Goal: Check status: Check status

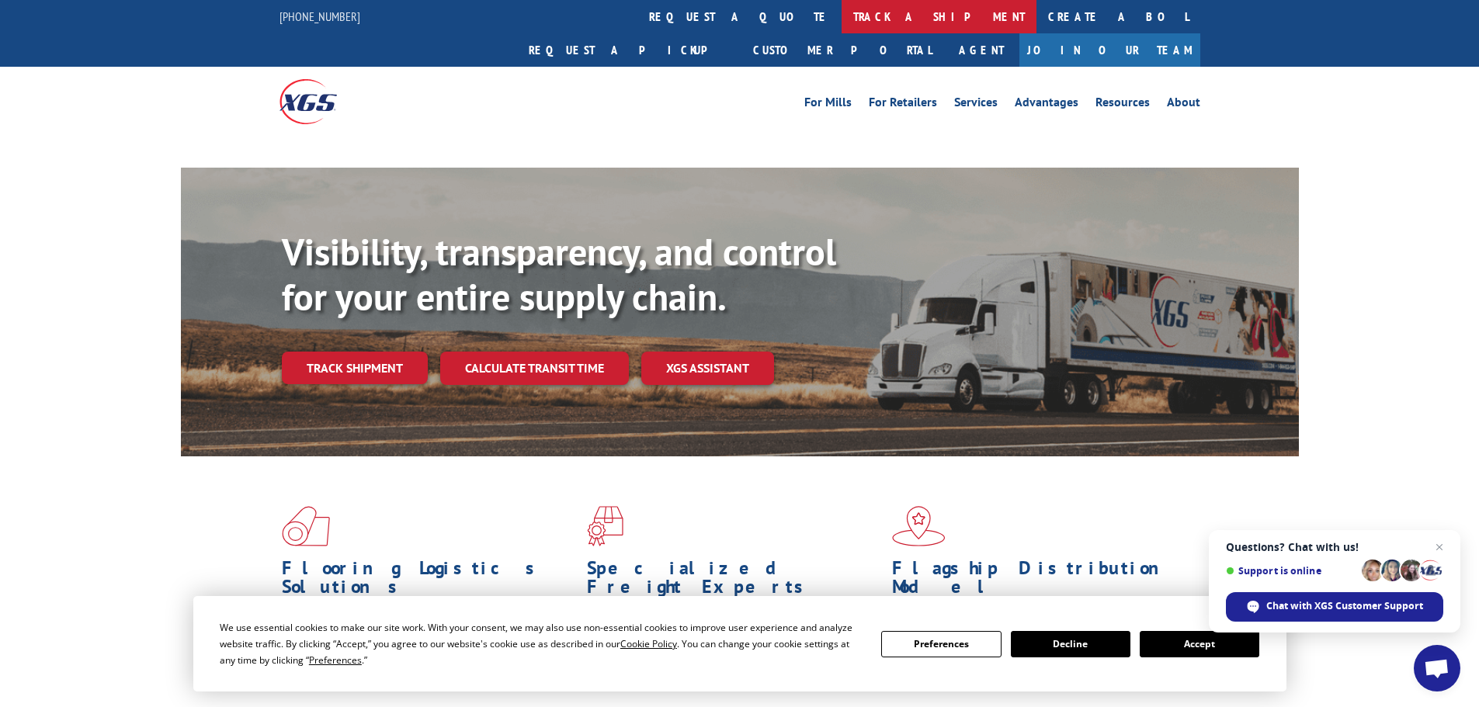
click at [842, 16] on link "track a shipment" at bounding box center [939, 16] width 195 height 33
click at [1190, 631] on button "Accept" at bounding box center [1200, 644] width 120 height 26
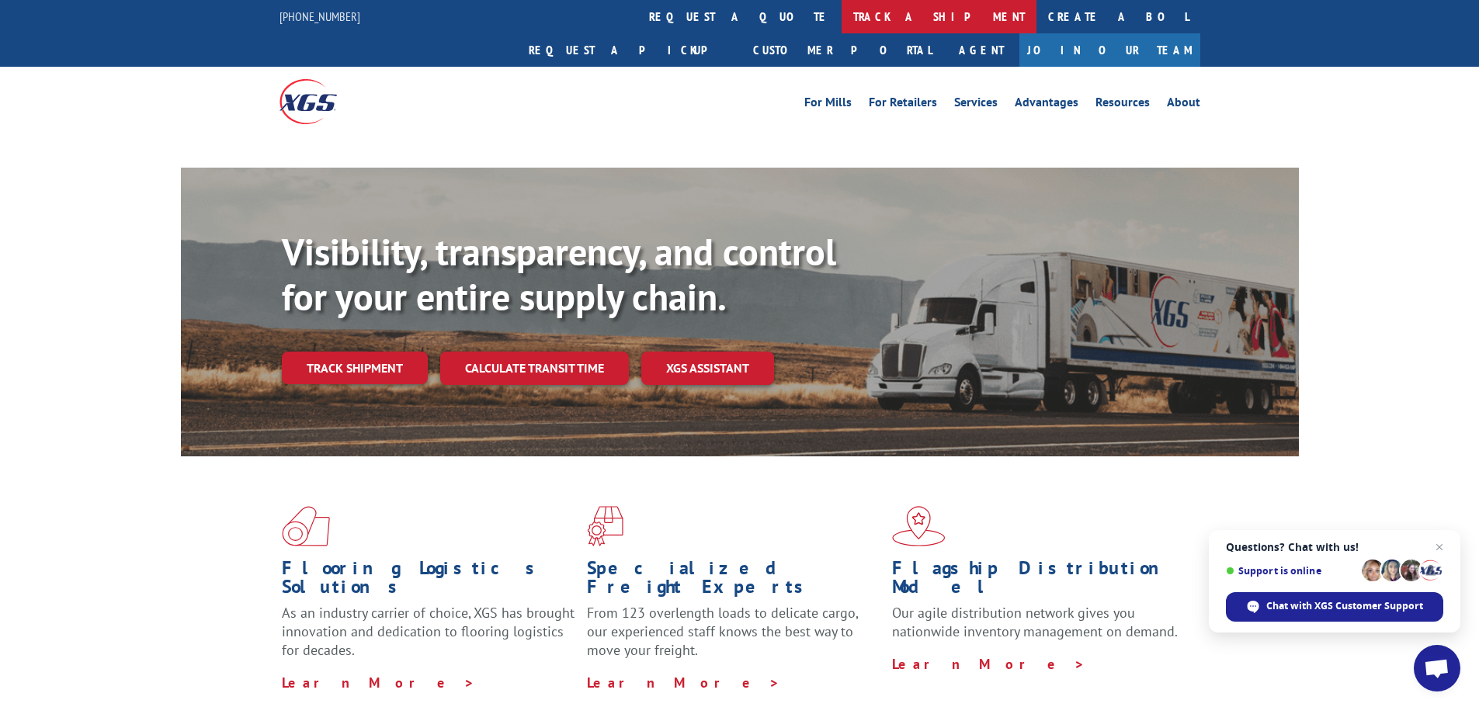
click at [842, 20] on link "track a shipment" at bounding box center [939, 16] width 195 height 33
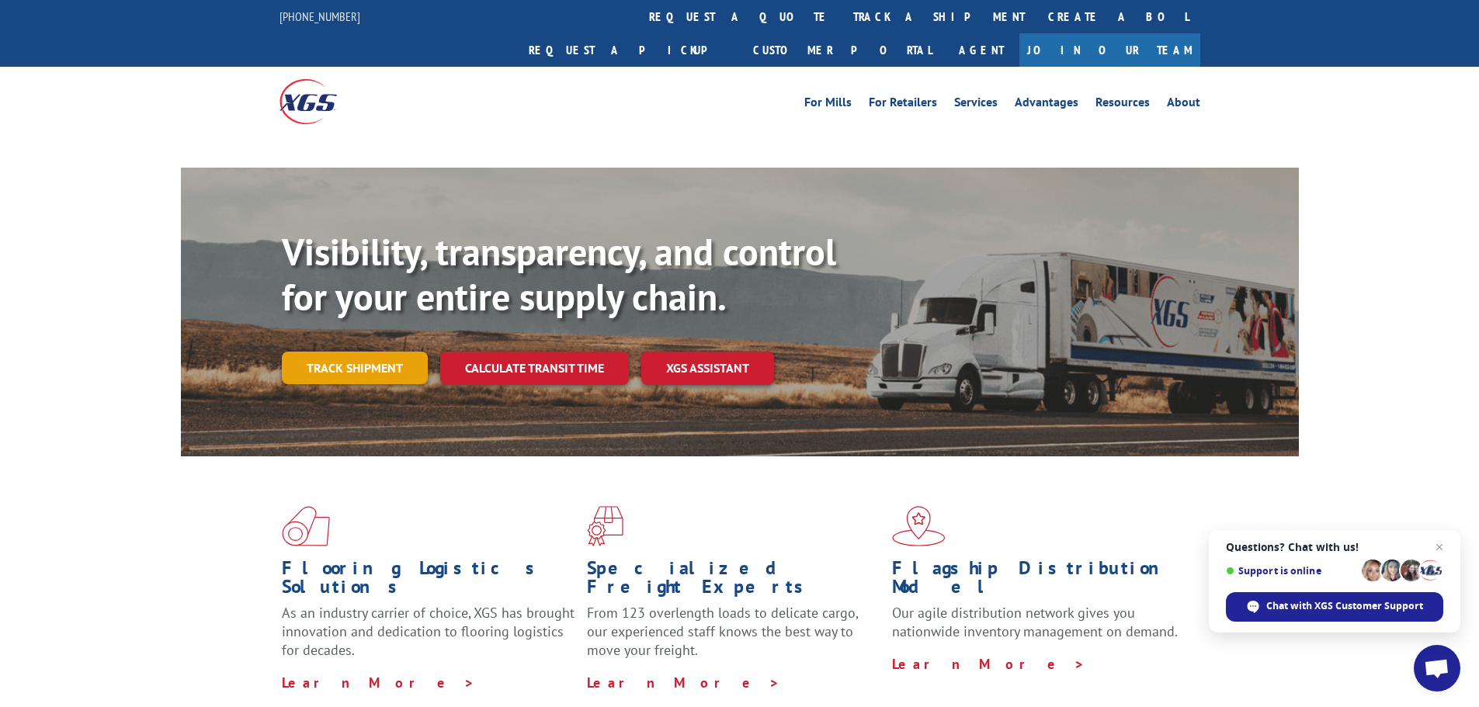
click at [356, 352] on link "Track shipment" at bounding box center [355, 368] width 146 height 33
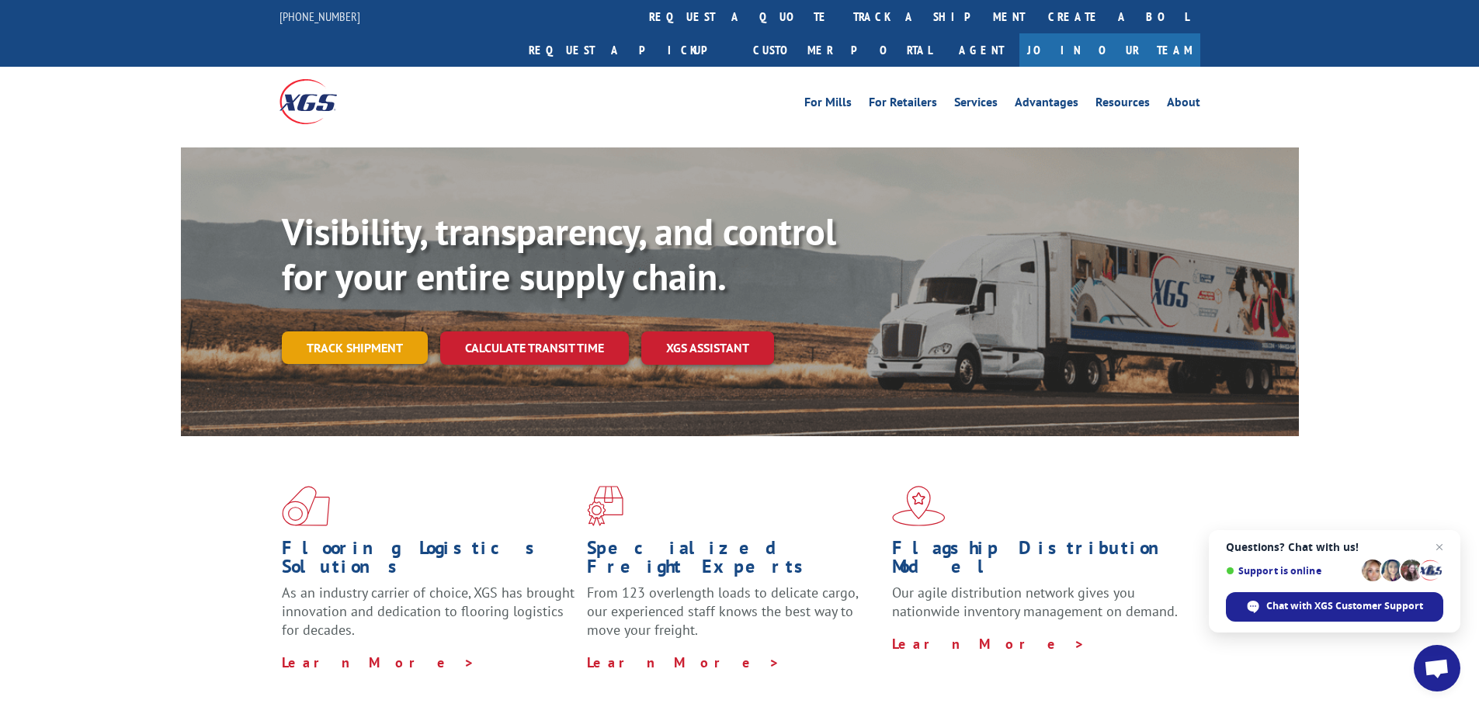
click at [381, 331] on link "Track shipment" at bounding box center [355, 347] width 146 height 33
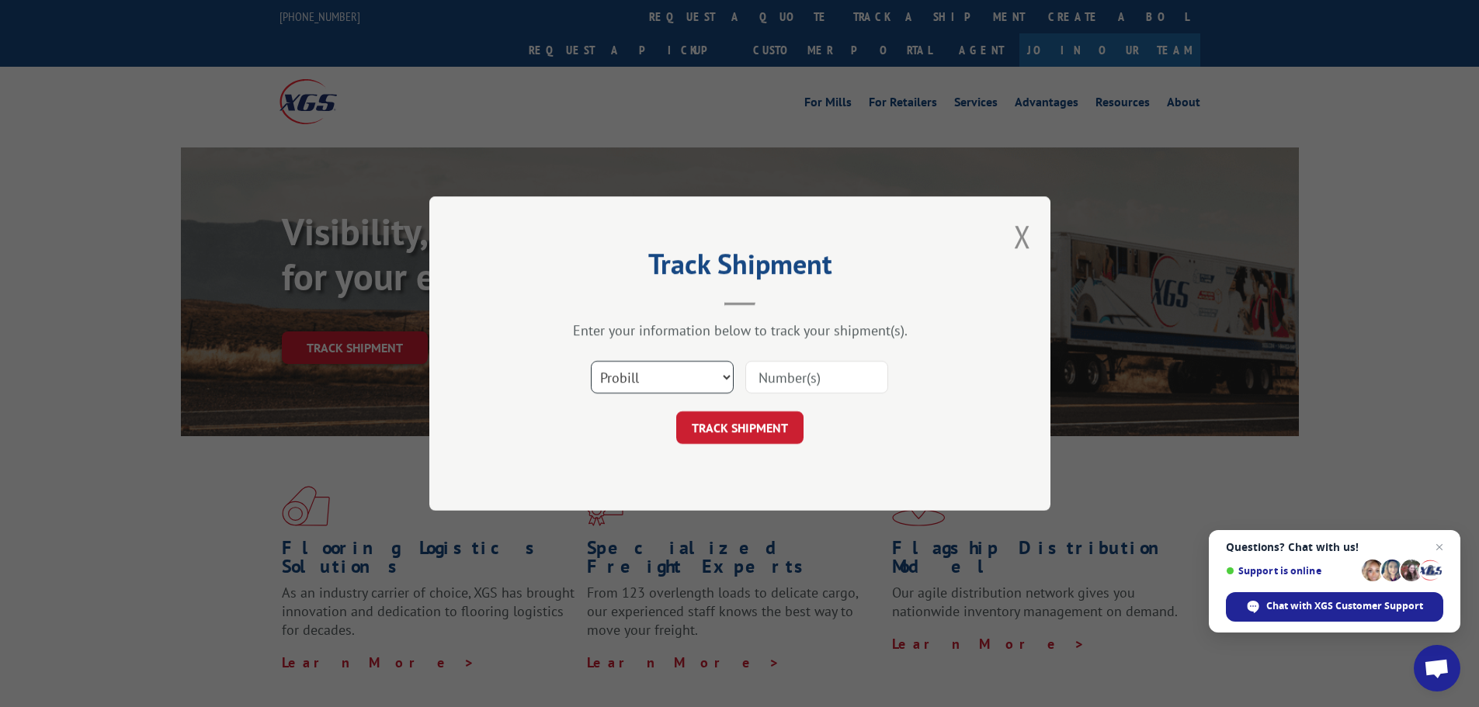
click at [725, 375] on select "Select category... Probill BOL PO" at bounding box center [662, 377] width 143 height 33
click at [591, 361] on select "Select category... Probill BOL PO" at bounding box center [662, 377] width 143 height 33
click at [788, 374] on input at bounding box center [816, 377] width 143 height 33
type input "93347399"
click button "TRACK SHIPMENT" at bounding box center [739, 427] width 127 height 33
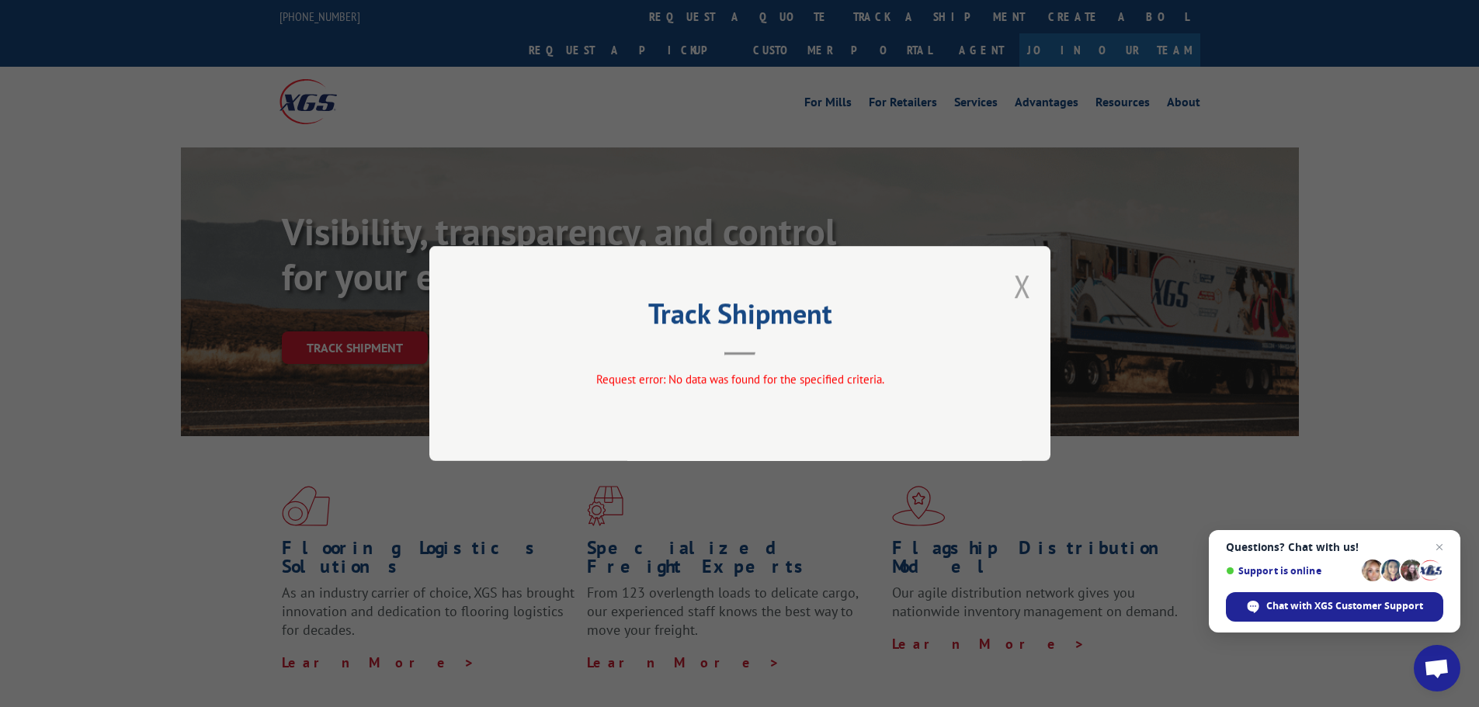
click at [1019, 289] on button "Close modal" at bounding box center [1022, 286] width 17 height 41
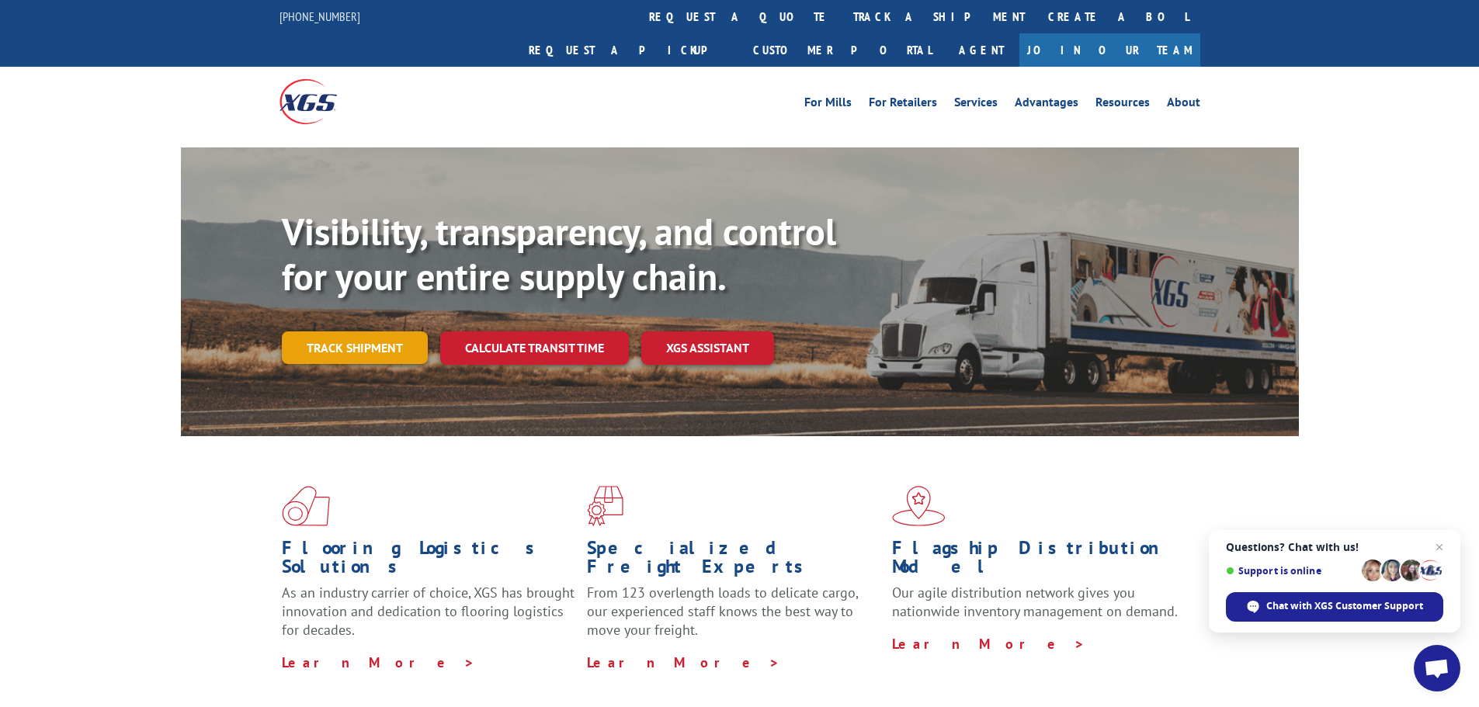
click at [395, 331] on link "Track shipment" at bounding box center [355, 347] width 146 height 33
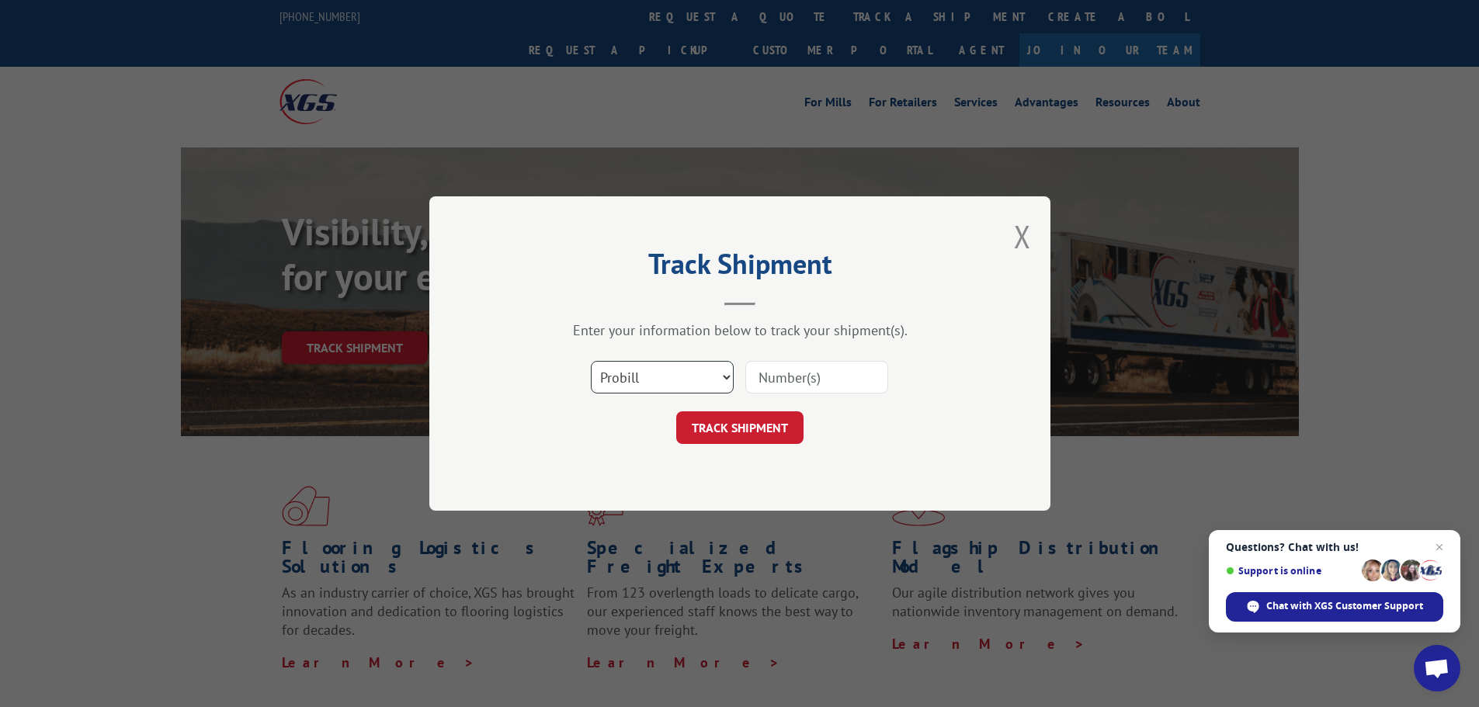
click at [719, 384] on select "Select category... Probill BOL PO" at bounding box center [662, 377] width 143 height 33
click at [724, 378] on select "Select category... Probill BOL PO" at bounding box center [662, 377] width 143 height 33
select select "bol"
click at [591, 361] on select "Select category... Probill BOL PO" at bounding box center [662, 377] width 143 height 33
click at [829, 373] on input at bounding box center [816, 377] width 143 height 33
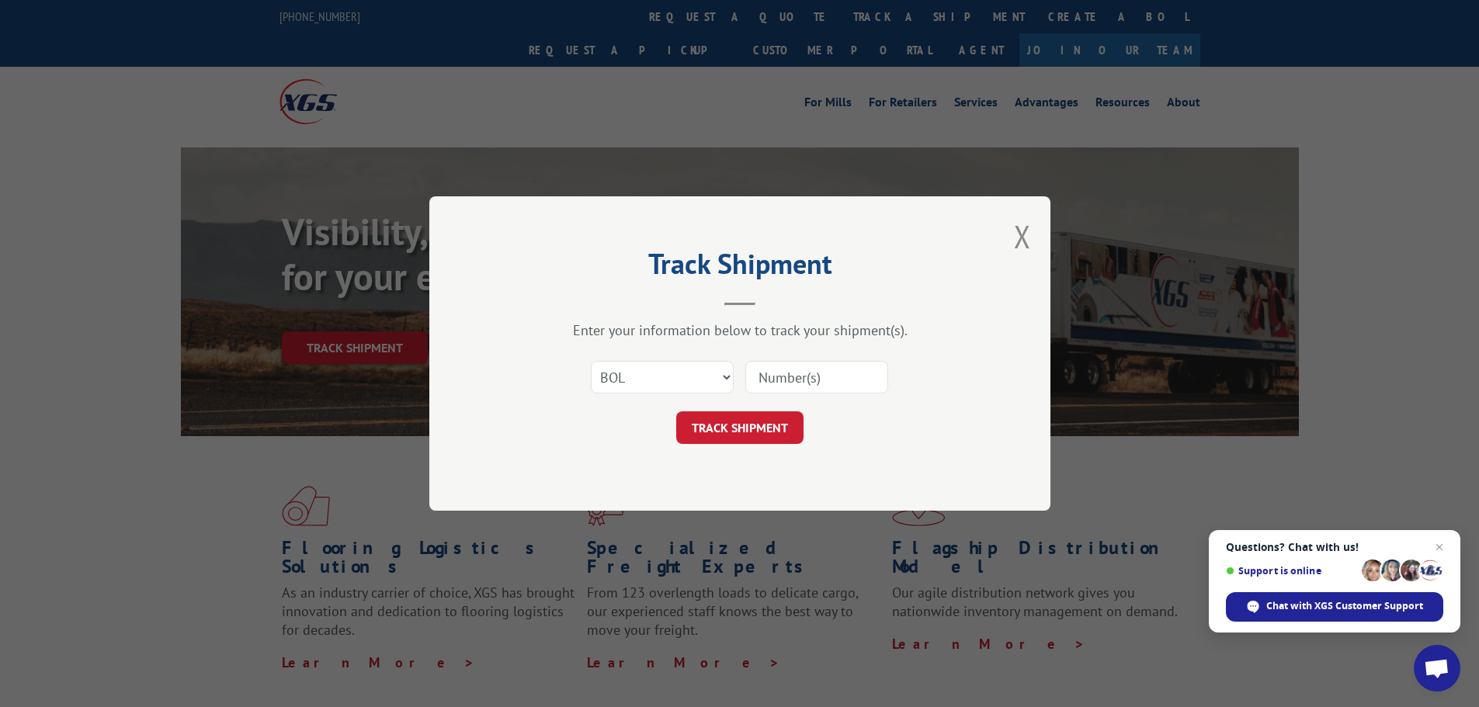
paste input "788187"
type input "788187"
click at [763, 439] on button "TRACK SHIPMENT" at bounding box center [739, 427] width 127 height 33
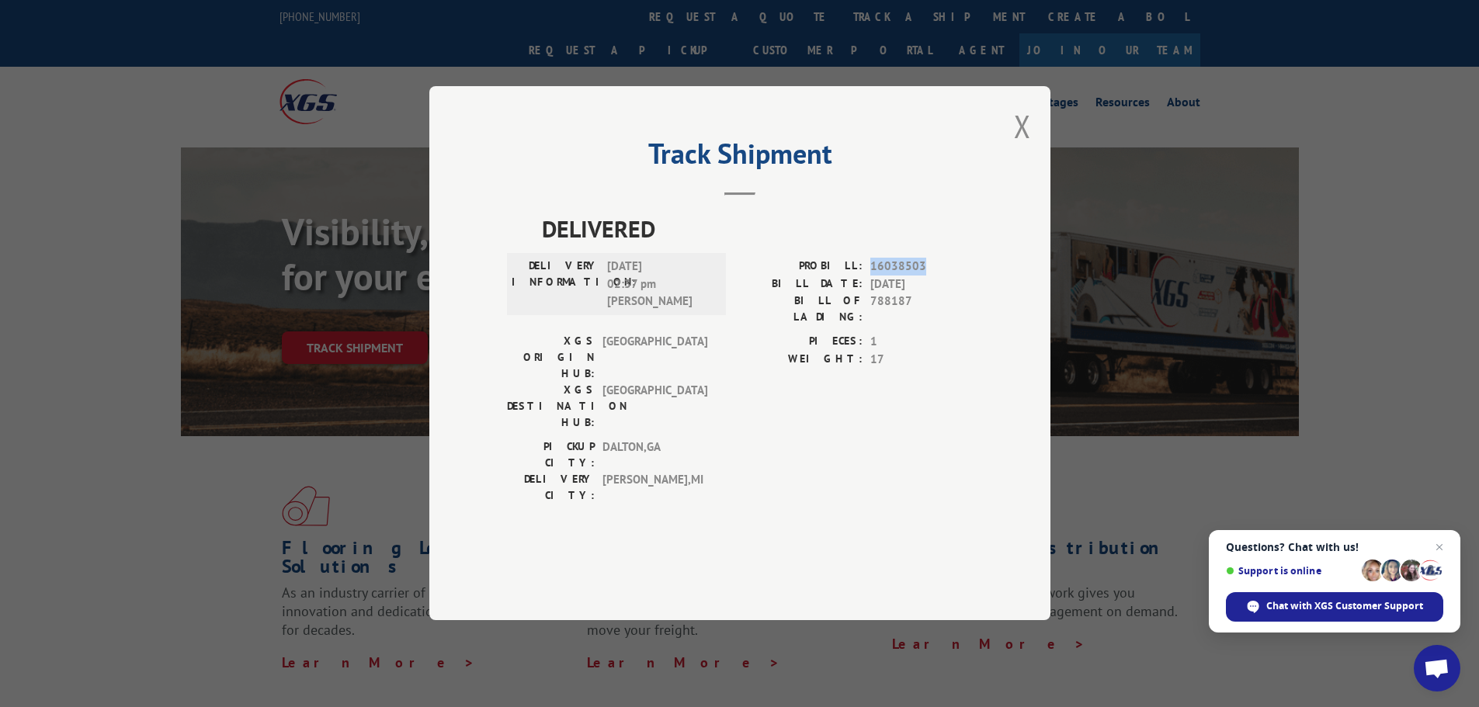
drag, startPoint x: 926, startPoint y: 307, endPoint x: 870, endPoint y: 313, distance: 56.2
click at [870, 276] on span "16038503" at bounding box center [921, 268] width 102 height 18
copy span "16038503"
click at [1026, 147] on button "Close modal" at bounding box center [1022, 126] width 17 height 41
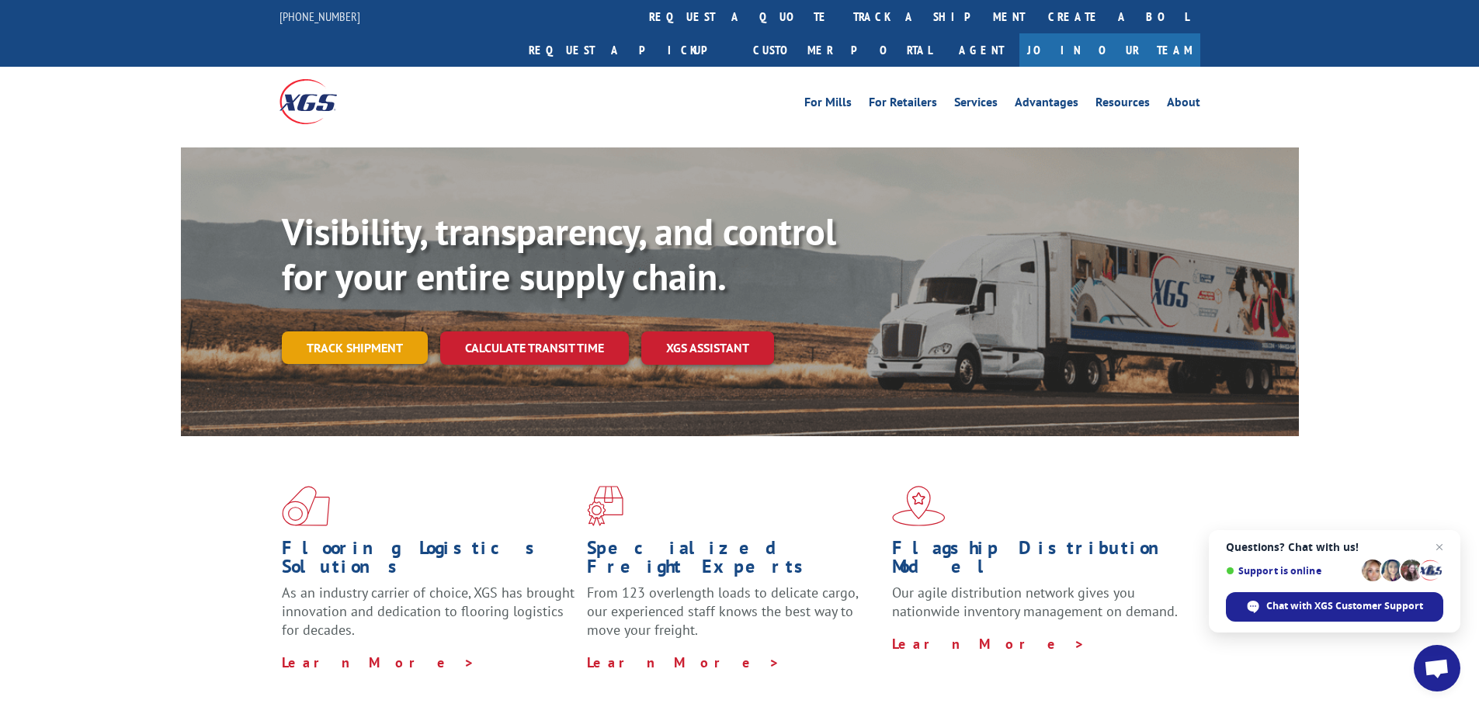
click at [375, 331] on link "Track shipment" at bounding box center [355, 347] width 146 height 33
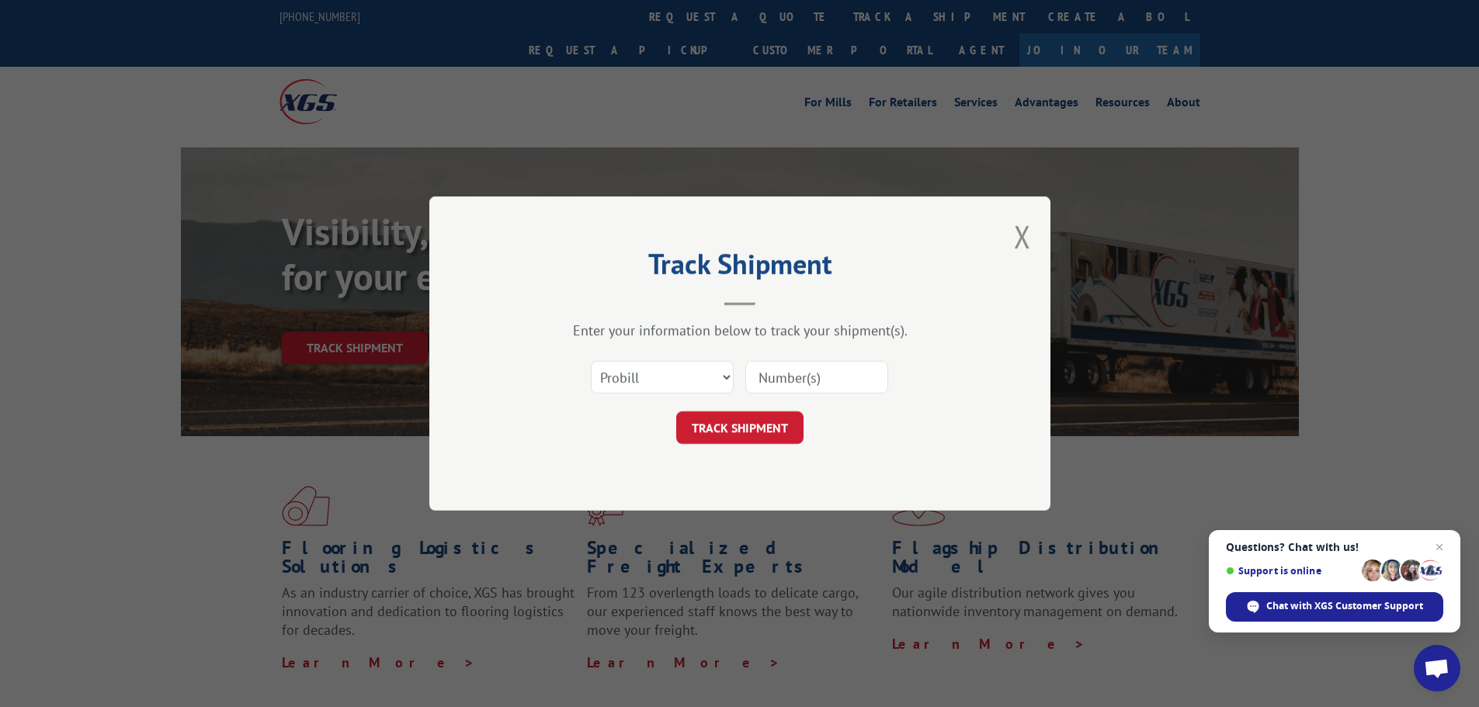
click at [824, 370] on input at bounding box center [816, 377] width 143 height 33
paste input "16038503"
type input "16038503"
click at [772, 441] on button "TRACK SHIPMENT" at bounding box center [739, 427] width 127 height 33
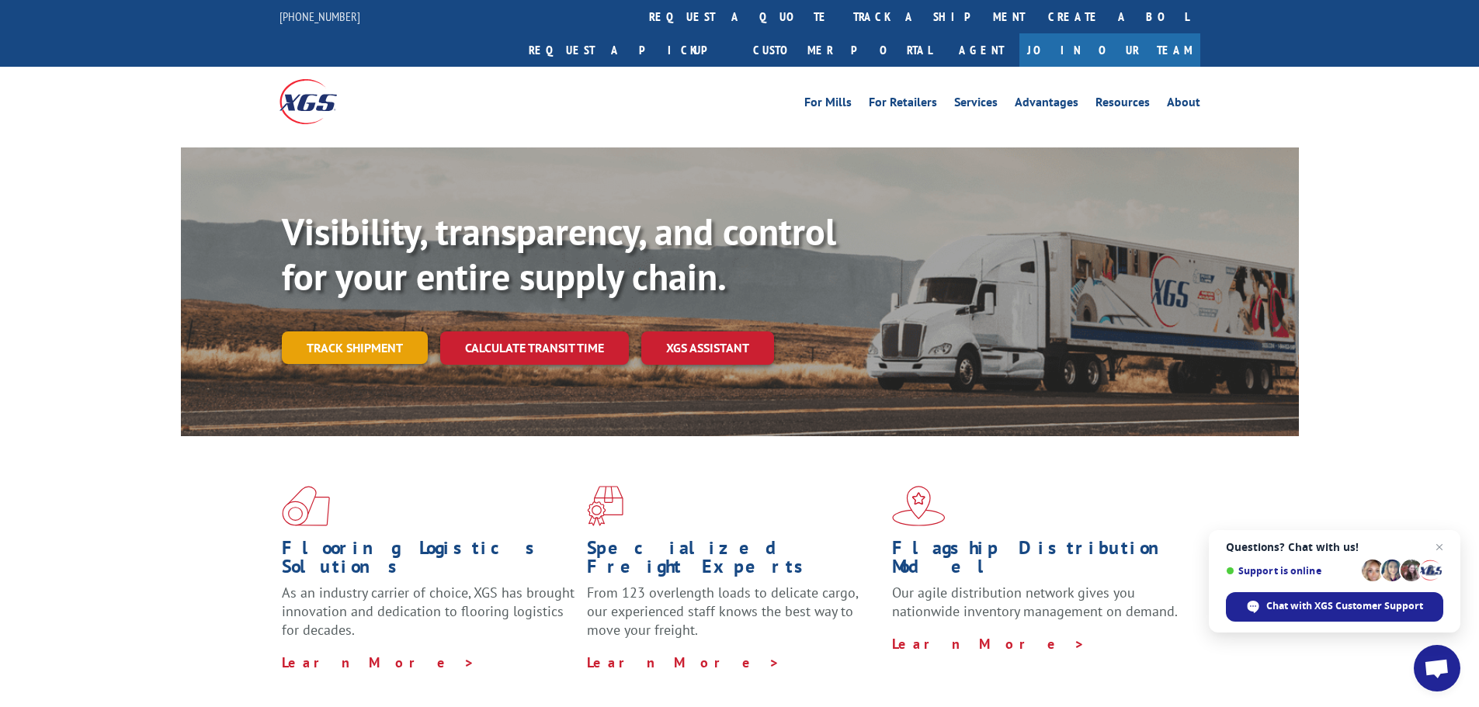
click at [317, 331] on link "Track shipment" at bounding box center [355, 347] width 146 height 33
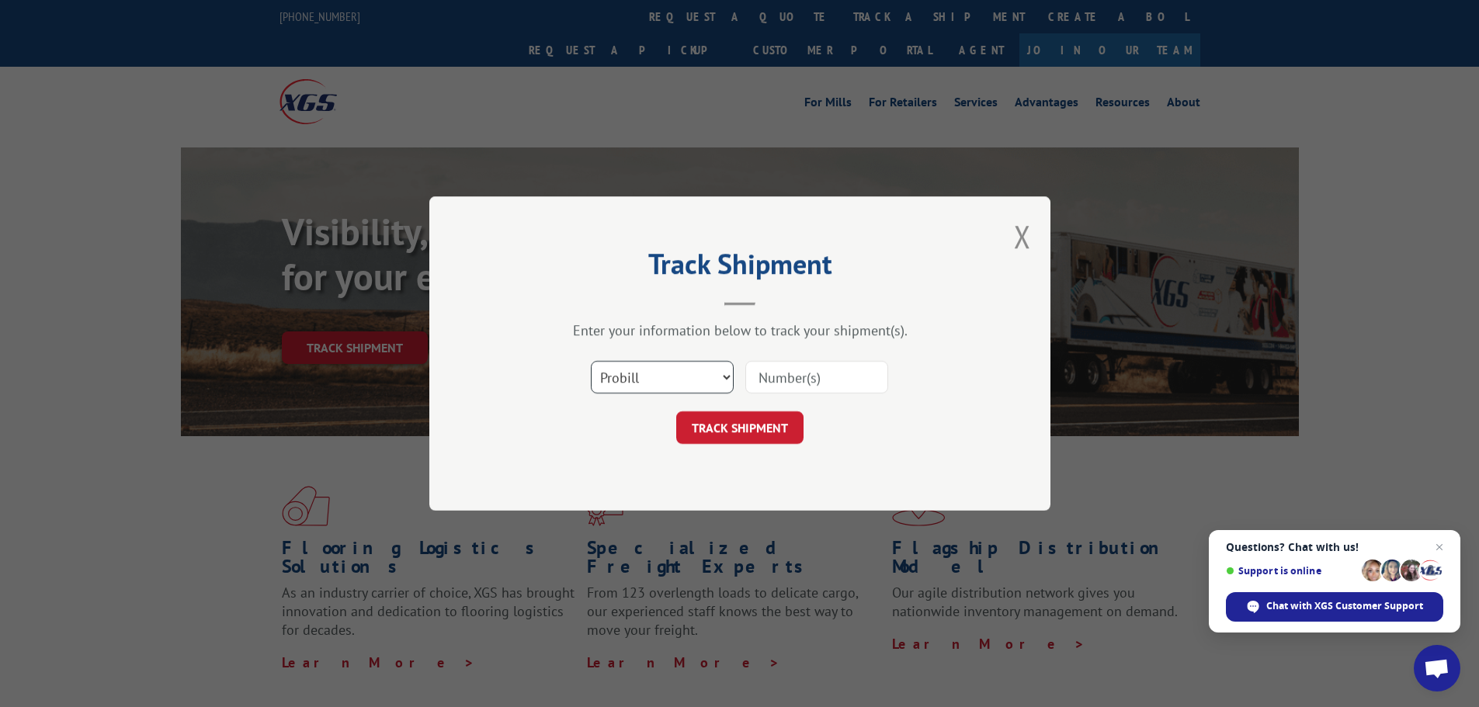
click at [699, 377] on select "Select category... Probill BOL PO" at bounding box center [662, 377] width 143 height 33
select select "bol"
click at [591, 361] on select "Select category... Probill BOL PO" at bounding box center [662, 377] width 143 height 33
click at [800, 375] on input at bounding box center [816, 377] width 143 height 33
paste input "745679"
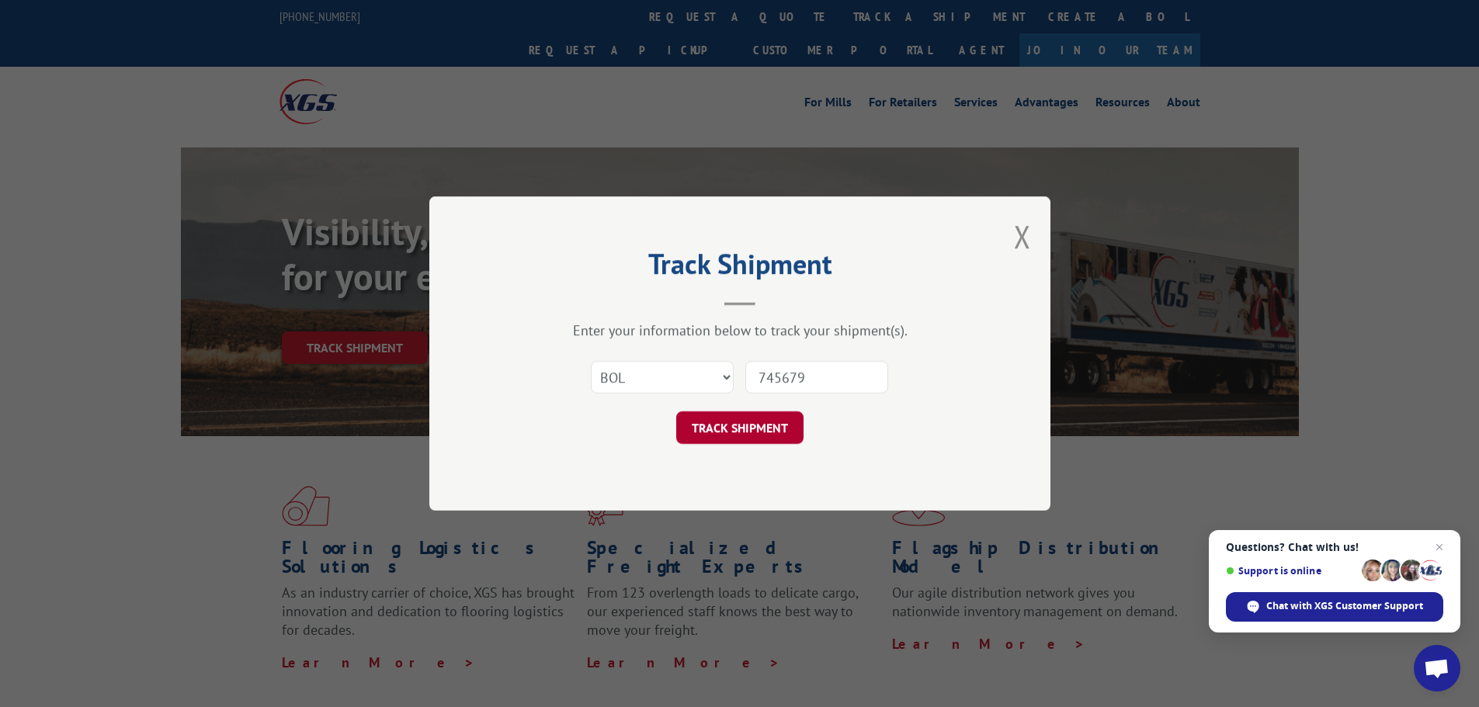
type input "745679"
click at [777, 434] on button "TRACK SHIPMENT" at bounding box center [739, 427] width 127 height 33
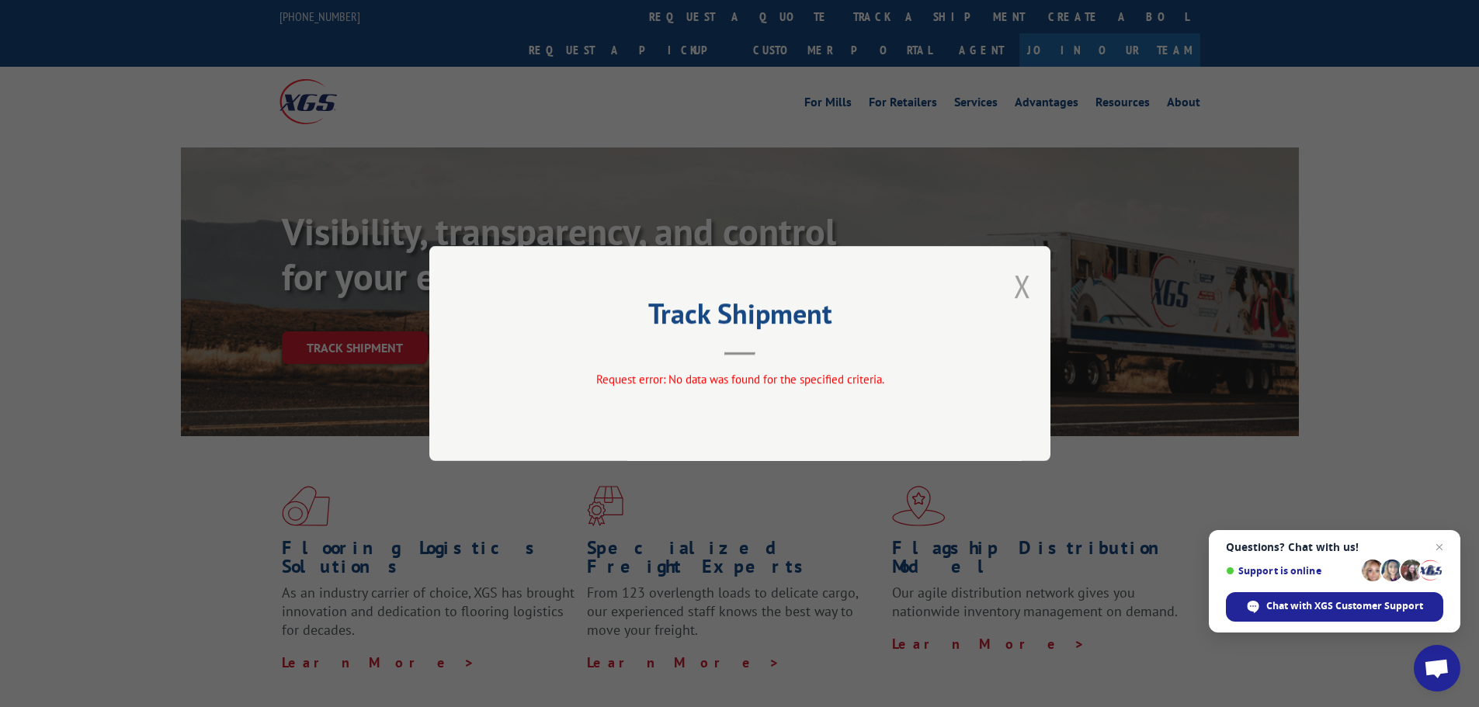
click at [1022, 284] on button "Close modal" at bounding box center [1022, 286] width 17 height 41
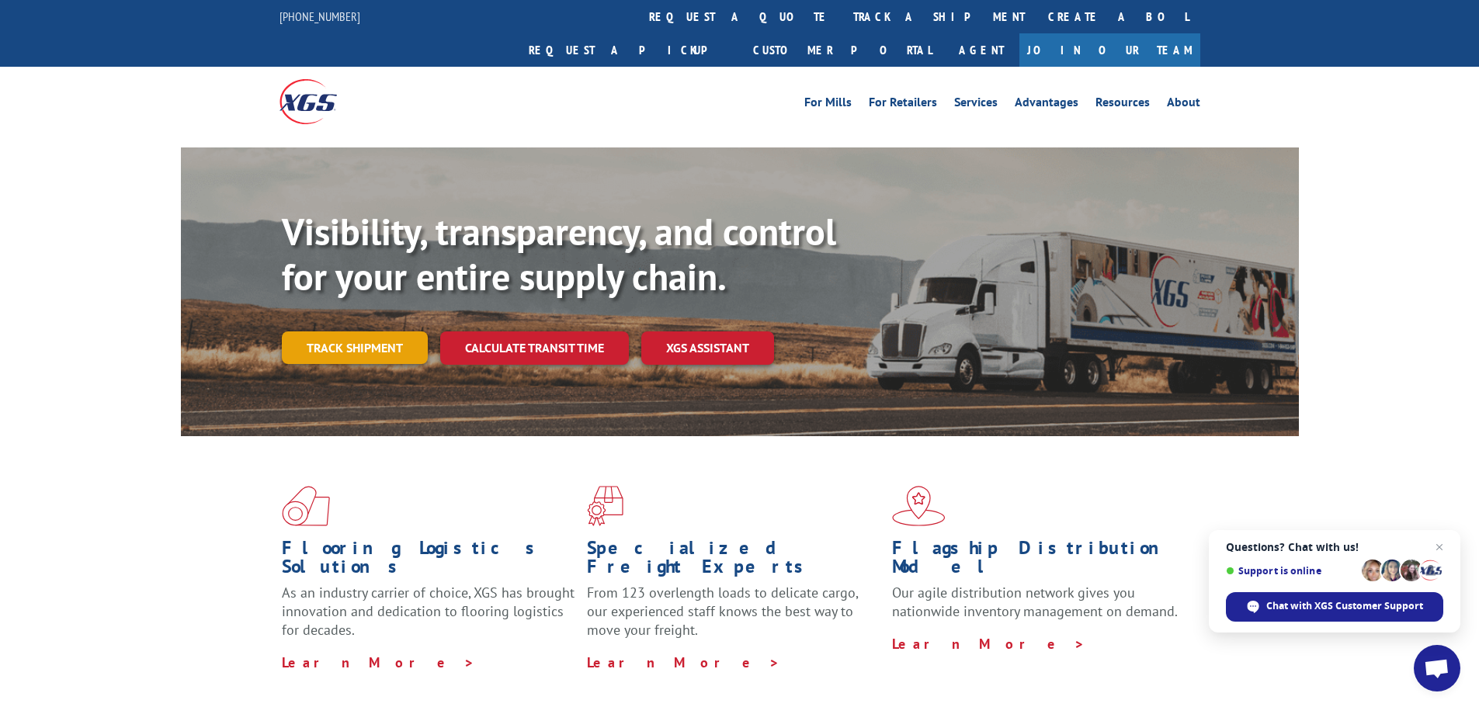
click at [404, 331] on link "Track shipment" at bounding box center [355, 347] width 146 height 33
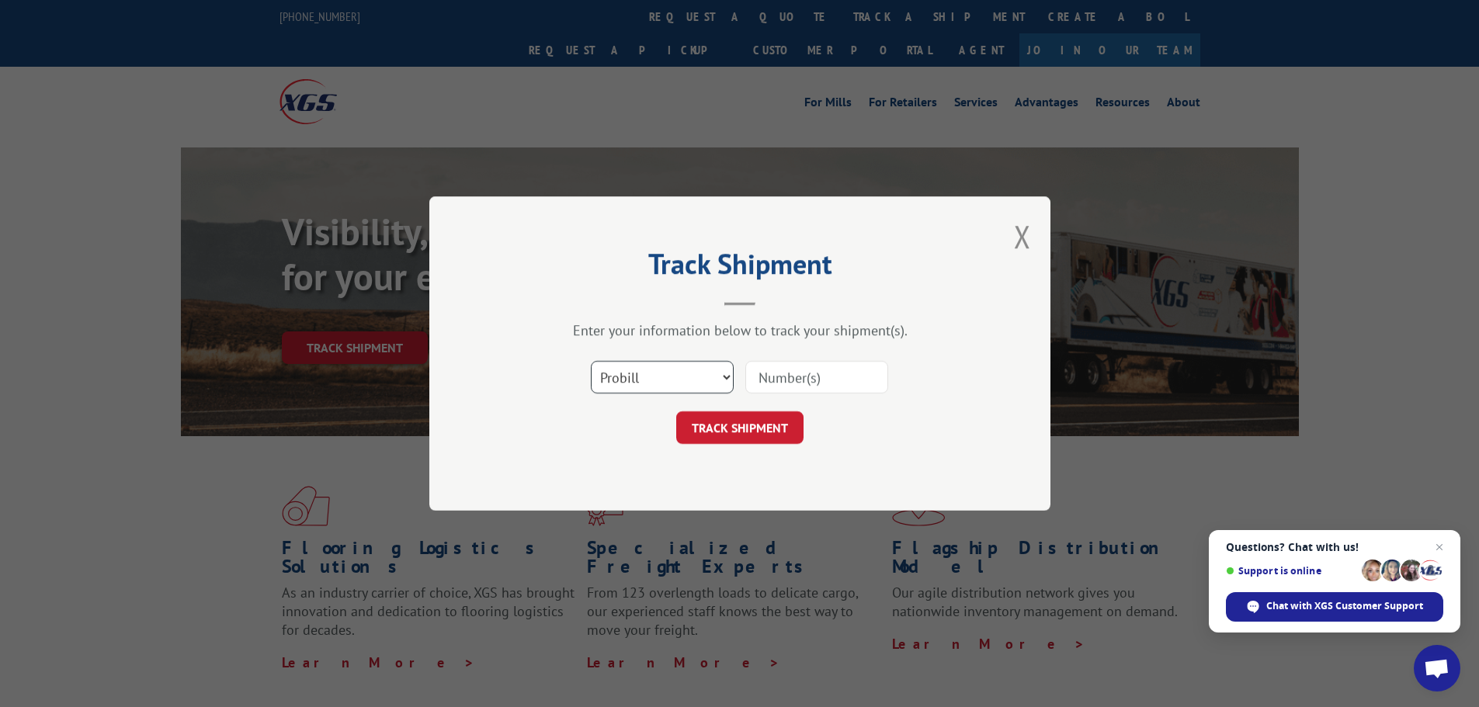
click at [714, 384] on select "Select category... Probill BOL PO" at bounding box center [662, 377] width 143 height 33
select select "po"
click at [591, 361] on select "Select category... Probill BOL PO" at bounding box center [662, 377] width 143 height 33
click at [817, 383] on input at bounding box center [816, 377] width 143 height 33
type input "93347407"
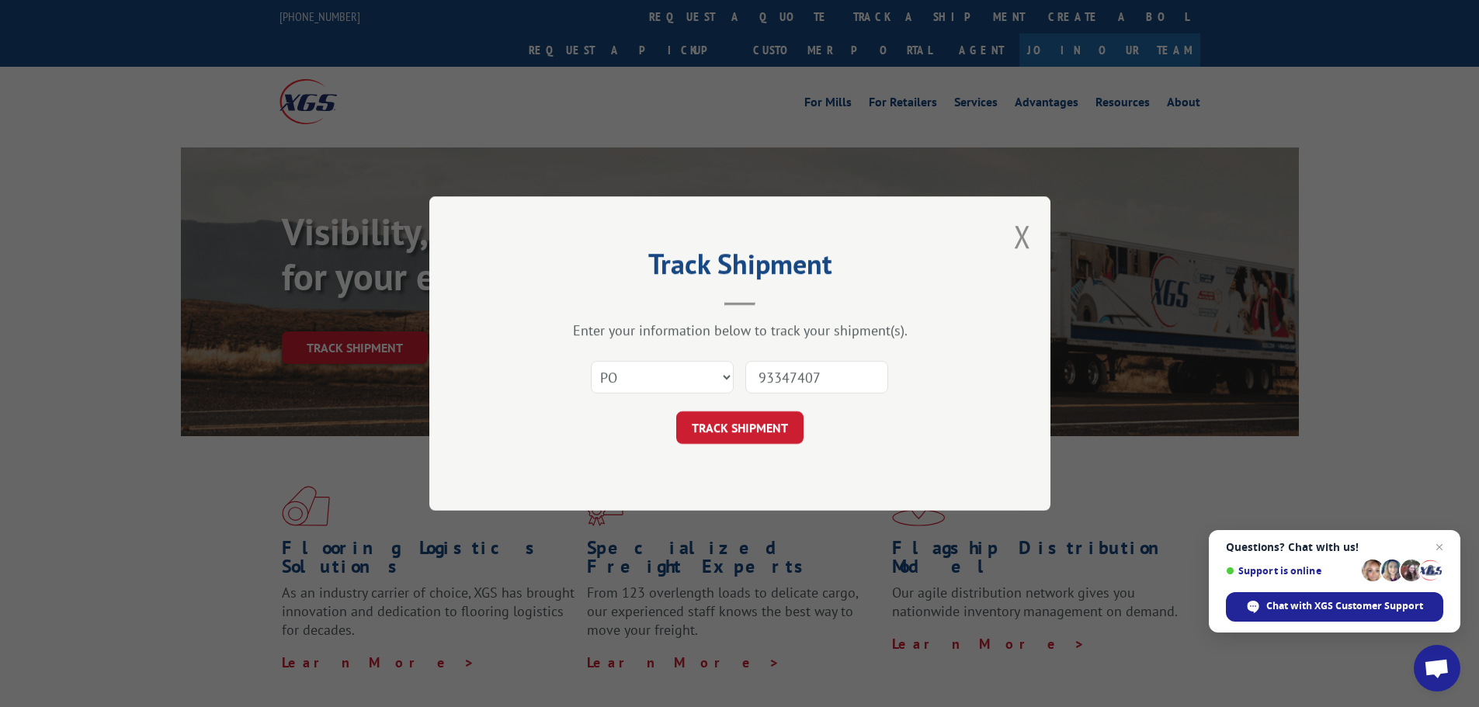
click button "TRACK SHIPMENT" at bounding box center [739, 427] width 127 height 33
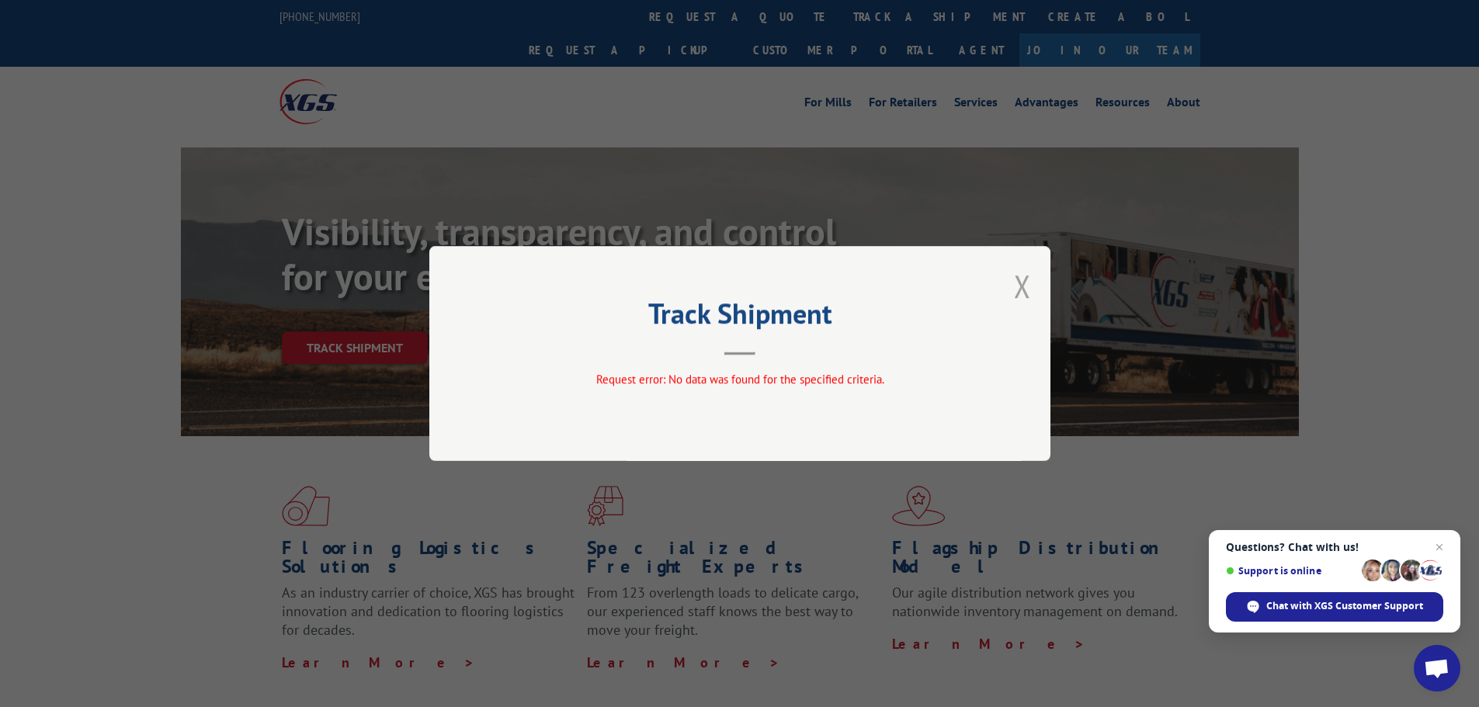
click at [1026, 276] on button "Close modal" at bounding box center [1022, 286] width 17 height 41
